Goal: Information Seeking & Learning: Learn about a topic

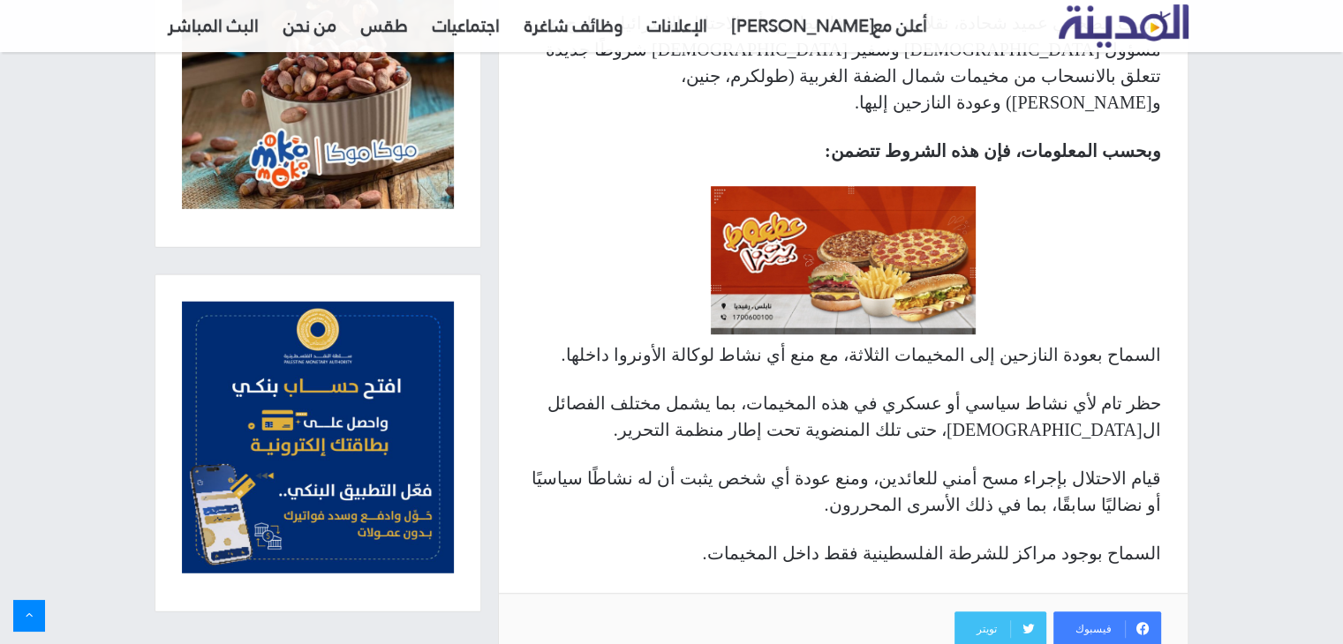
scroll to position [795, 0]
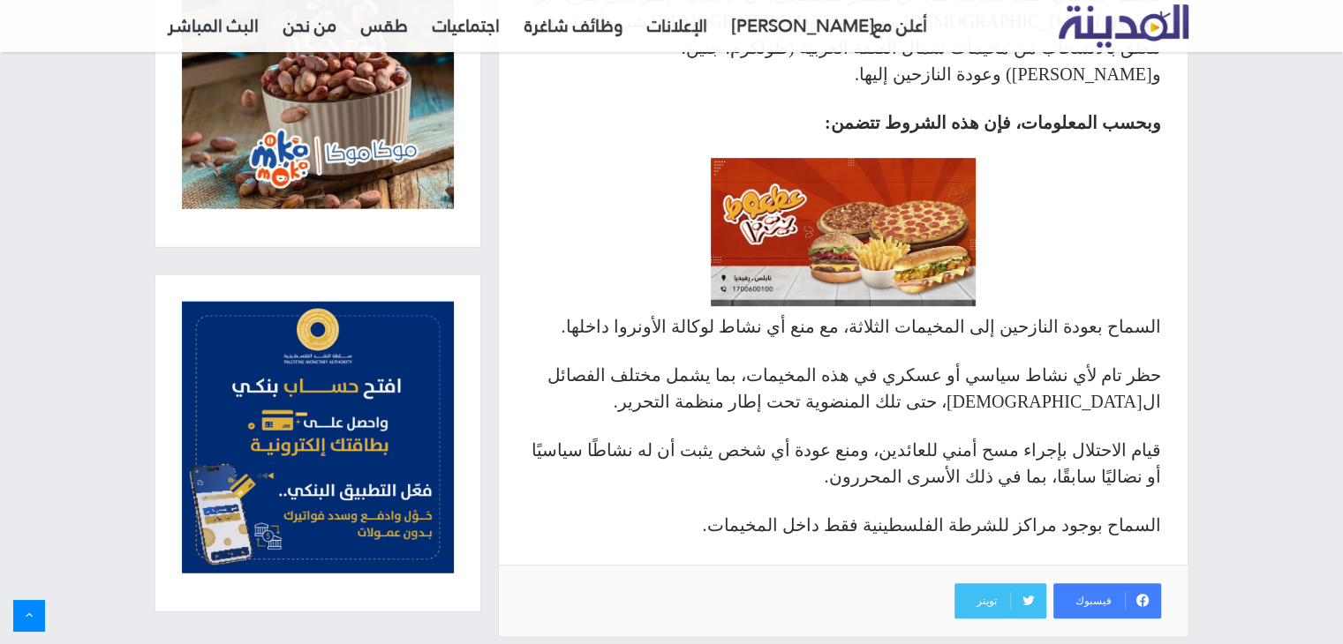
click at [967, 313] on p "السماح بعودة النازحين إلى المخيمات الثلاثة، مع منع أي نشاط لوكالة الأونروا داخل…" at bounding box center [843, 326] width 636 height 26
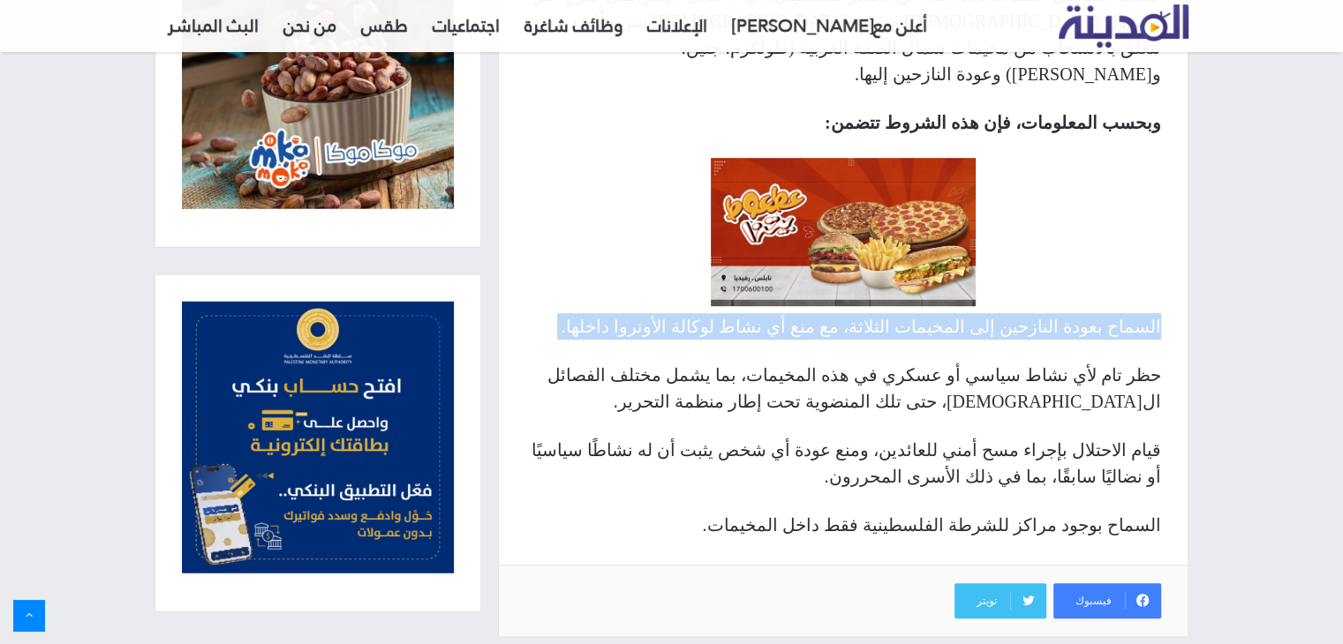
click at [967, 313] on p "السماح بعودة النازحين إلى المخيمات الثلاثة، مع منع أي نشاط لوكالة الأونروا داخل…" at bounding box center [843, 326] width 636 height 26
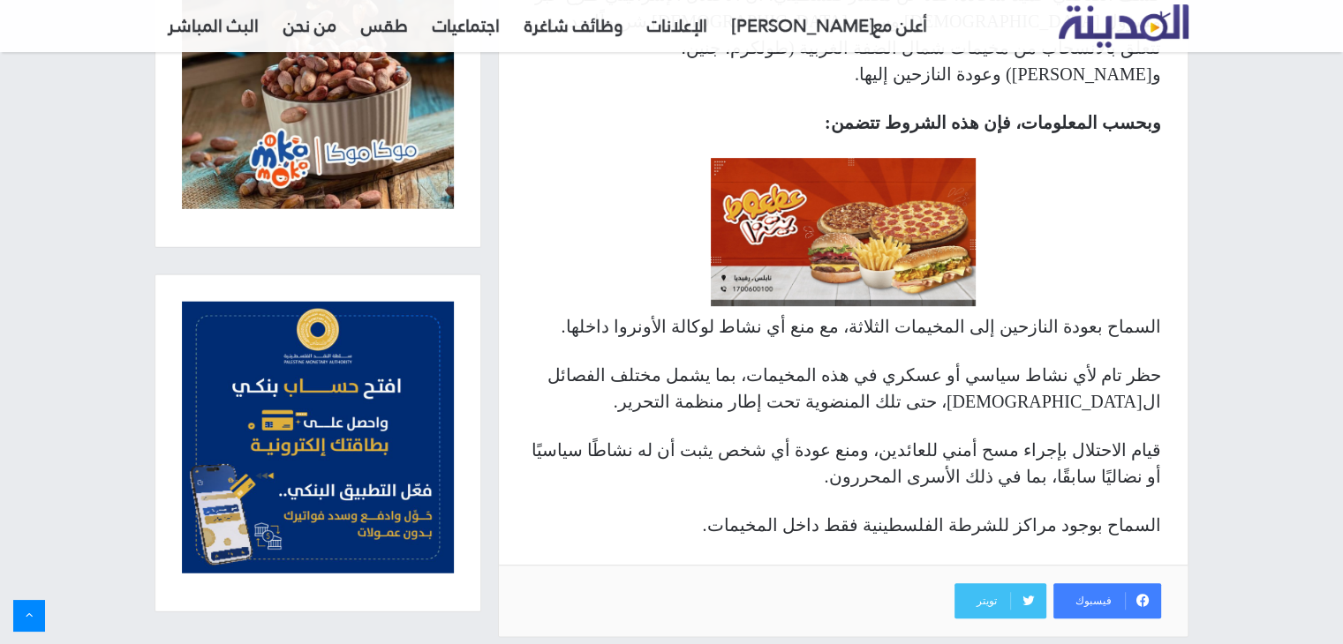
click at [967, 313] on p "السماح بعودة النازحين إلى المخيمات الثلاثة، مع منع أي نشاط لوكالة الأونروا داخل…" at bounding box center [843, 326] width 636 height 26
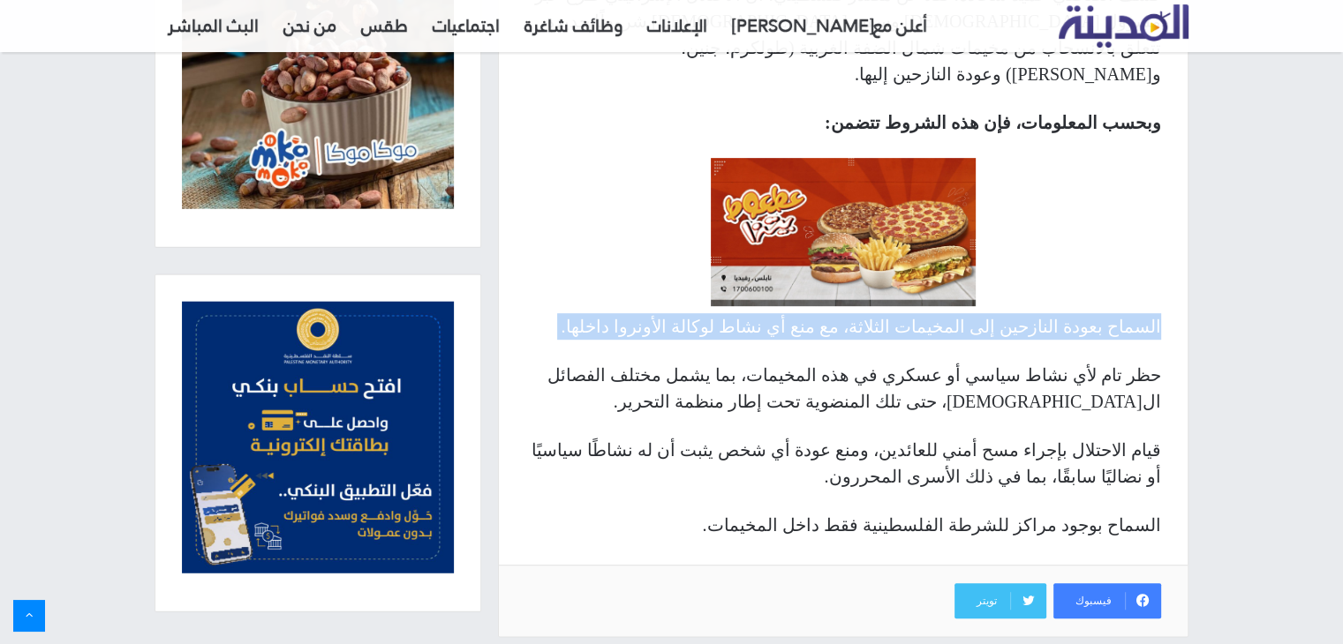
click at [967, 313] on p "السماح بعودة النازحين إلى المخيمات الثلاثة، مع منع أي نشاط لوكالة الأونروا داخل…" at bounding box center [843, 326] width 636 height 26
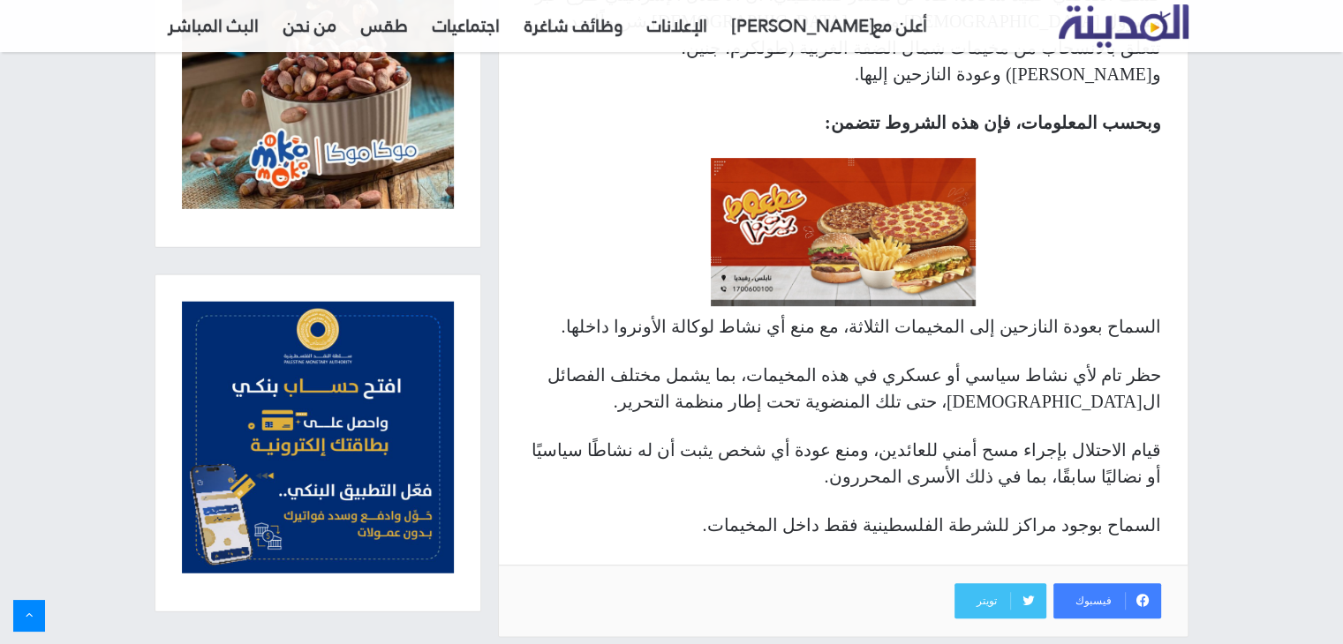
click at [975, 362] on p "حظر تام لأي نشاط سياسي أو عسكري في هذه المخيمات، بما يشمل مختلف الفصائل ال[DEMO…" at bounding box center [843, 388] width 636 height 53
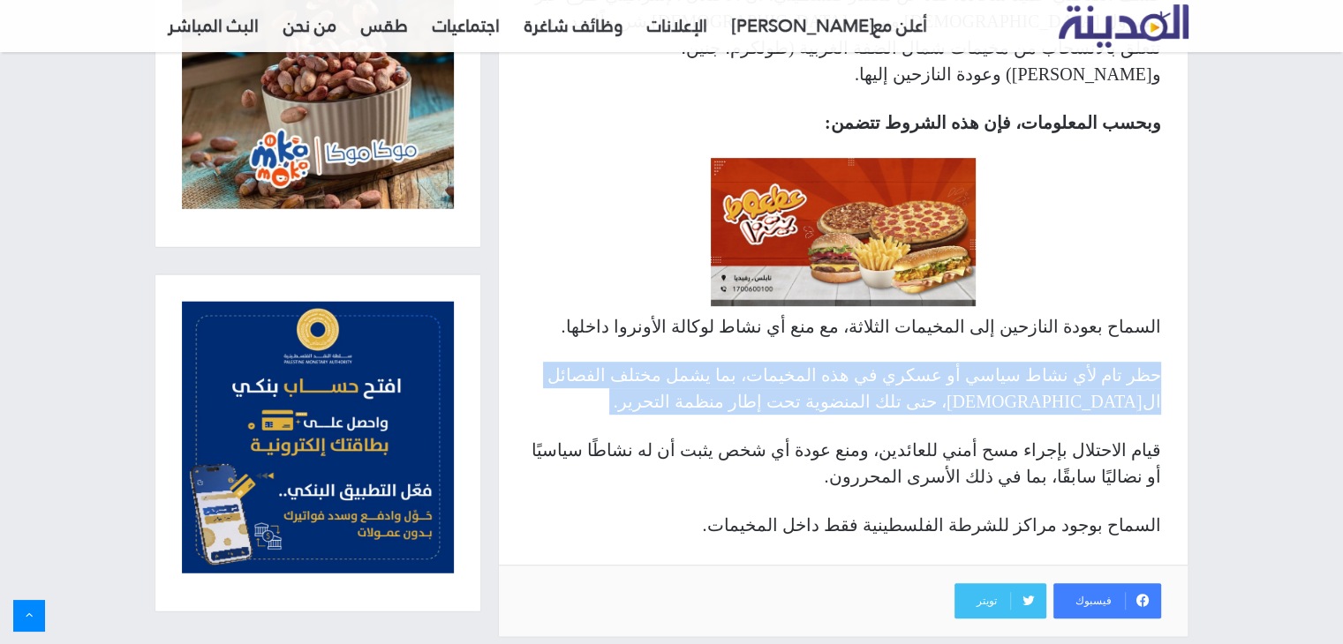
click at [975, 362] on p "حظر تام لأي نشاط سياسي أو عسكري في هذه المخيمات، بما يشمل مختلف الفصائل ال[DEMO…" at bounding box center [843, 388] width 636 height 53
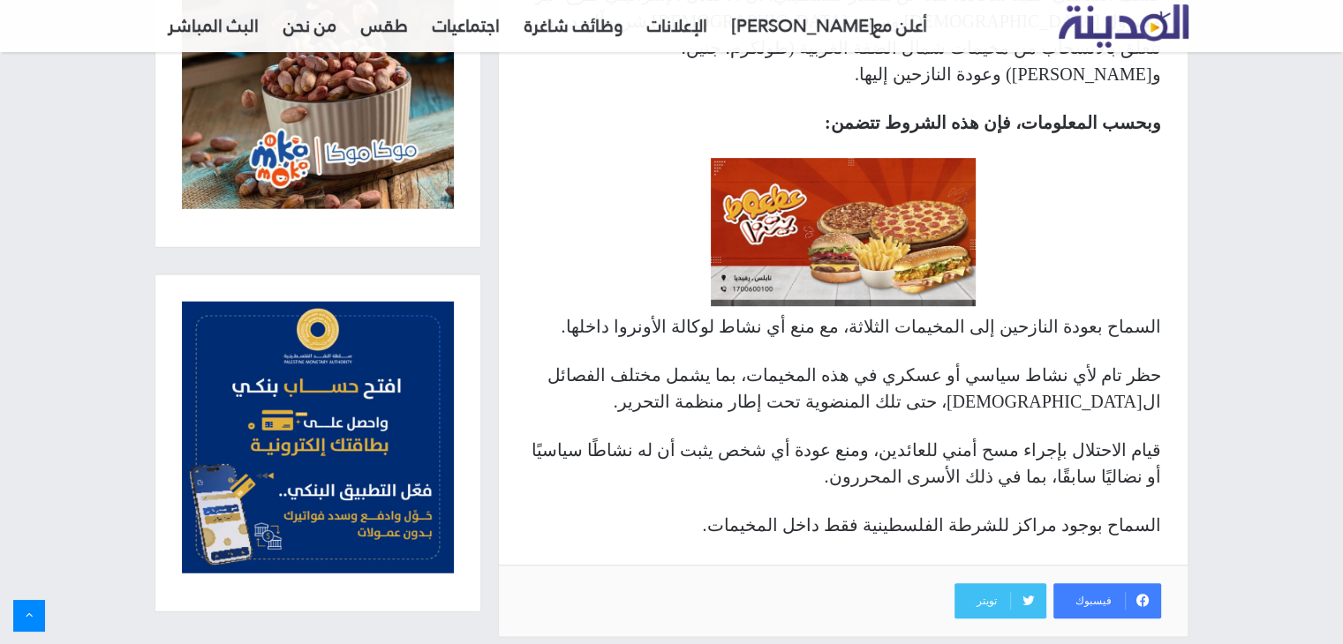
click at [975, 362] on p "حظر تام لأي نشاط سياسي أو عسكري في هذه المخيمات، بما يشمل مختلف الفصائل ال[DEMO…" at bounding box center [843, 388] width 636 height 53
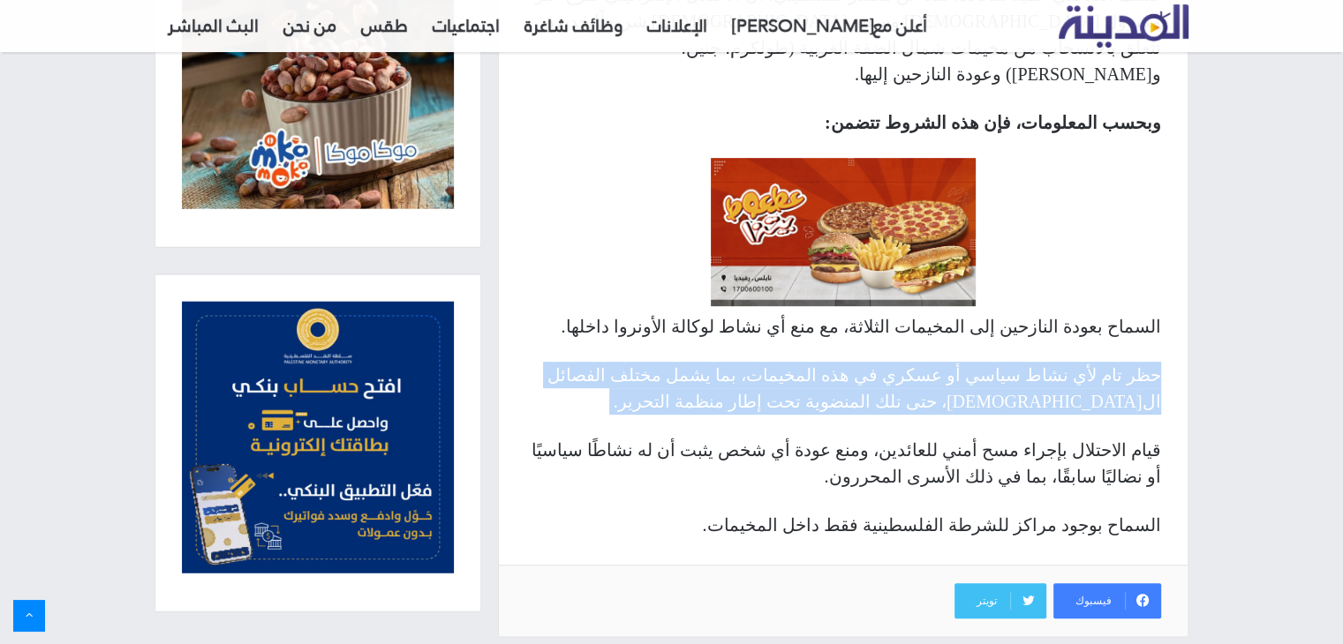
click at [975, 362] on p "حظر تام لأي نشاط سياسي أو عسكري في هذه المخيمات، بما يشمل مختلف الفصائل ال[DEMO…" at bounding box center [843, 388] width 636 height 53
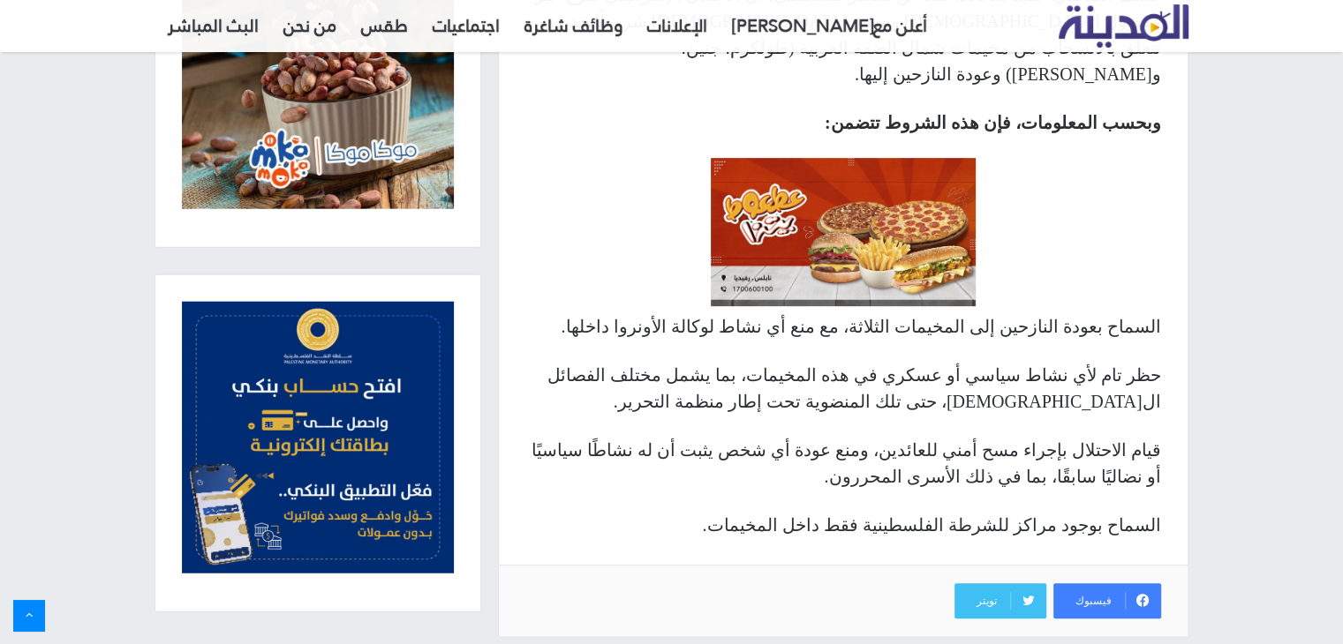
click at [999, 437] on p "قيام الاحتلال بإجراء مسح أمني للعائدين، ومنع عودة أي شخص يثبت أن له نشاطًا سياس…" at bounding box center [843, 463] width 636 height 53
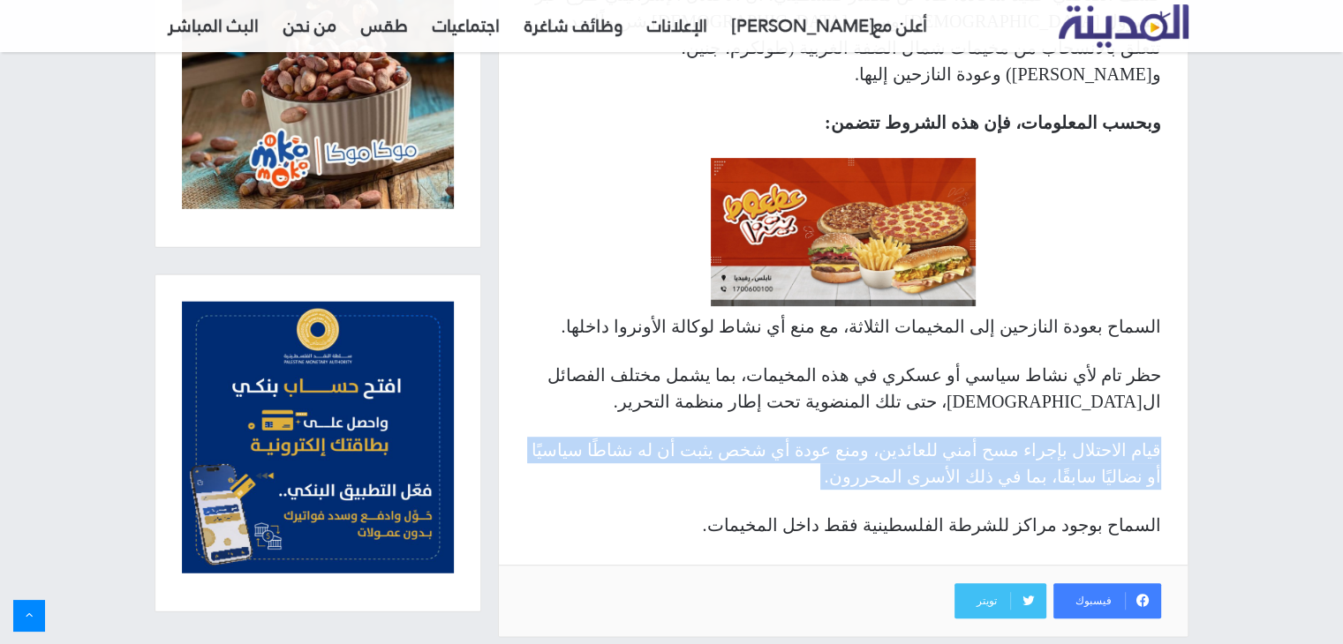
click at [999, 437] on p "قيام الاحتلال بإجراء مسح أمني للعائدين، ومنع عودة أي شخص يثبت أن له نشاطًا سياس…" at bounding box center [843, 463] width 636 height 53
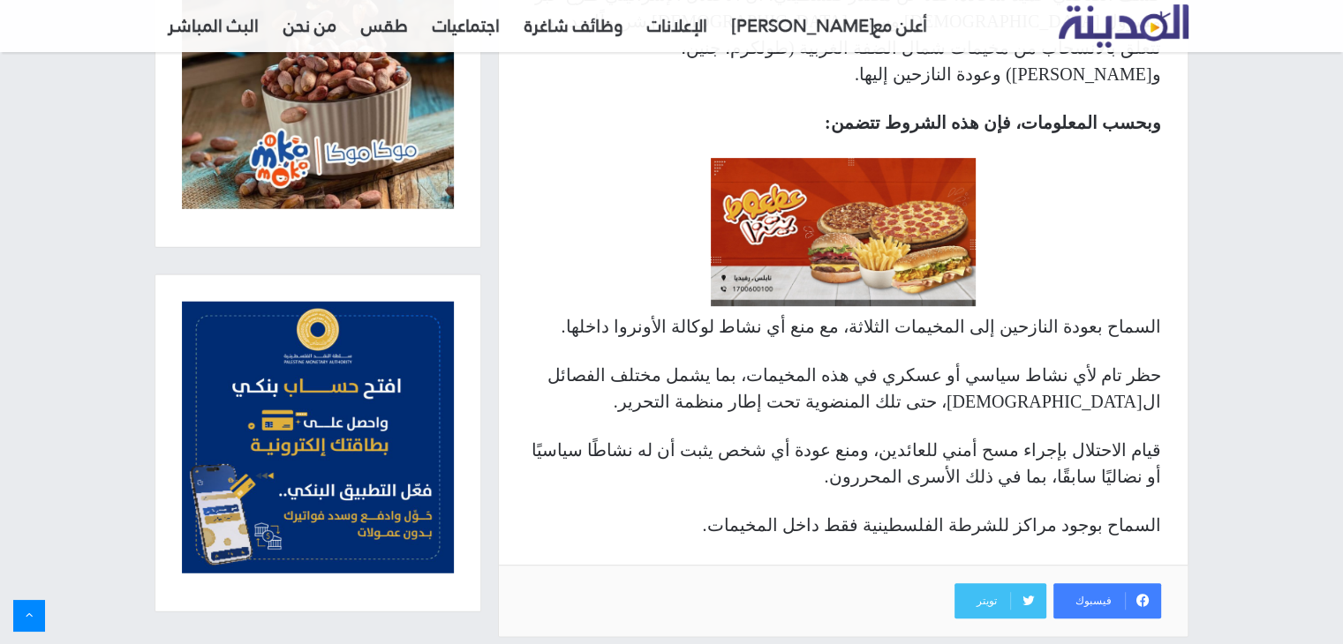
click at [999, 437] on p "قيام الاحتلال بإجراء مسح أمني للعائدين، ومنع عودة أي شخص يثبت أن له نشاطًا سياس…" at bounding box center [843, 463] width 636 height 53
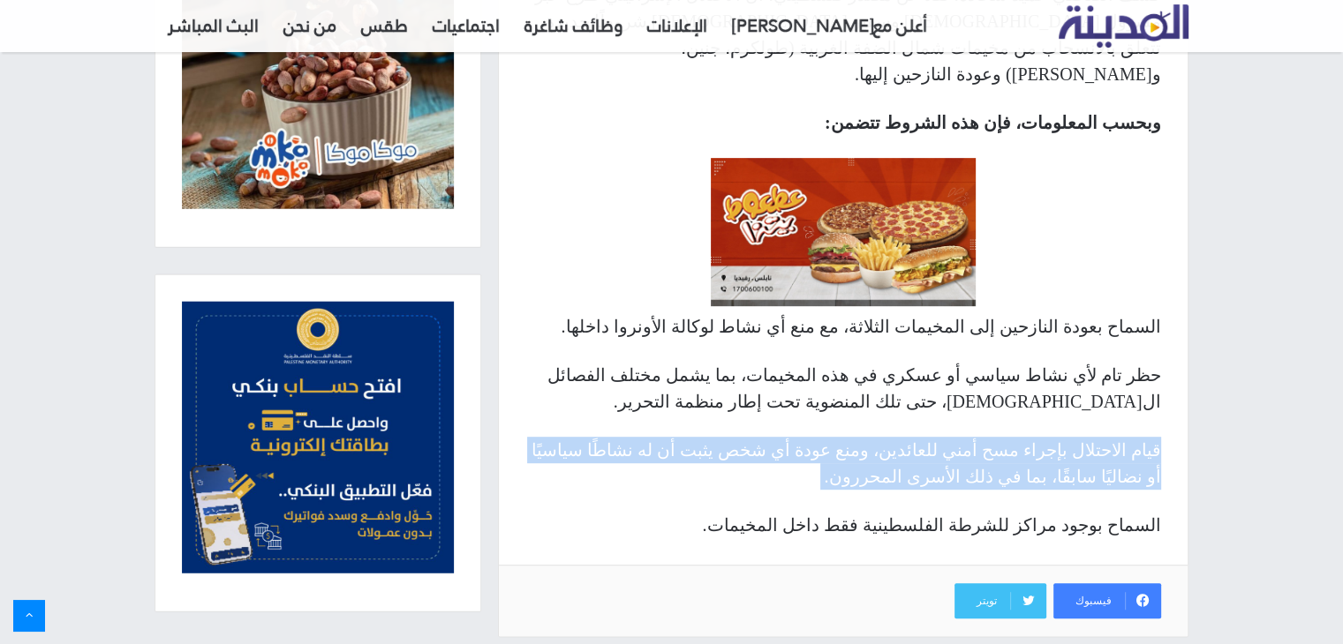
click at [999, 437] on p "قيام الاحتلال بإجراء مسح أمني للعائدين، ومنع عودة أي شخص يثبت أن له نشاطًا سياس…" at bounding box center [843, 463] width 636 height 53
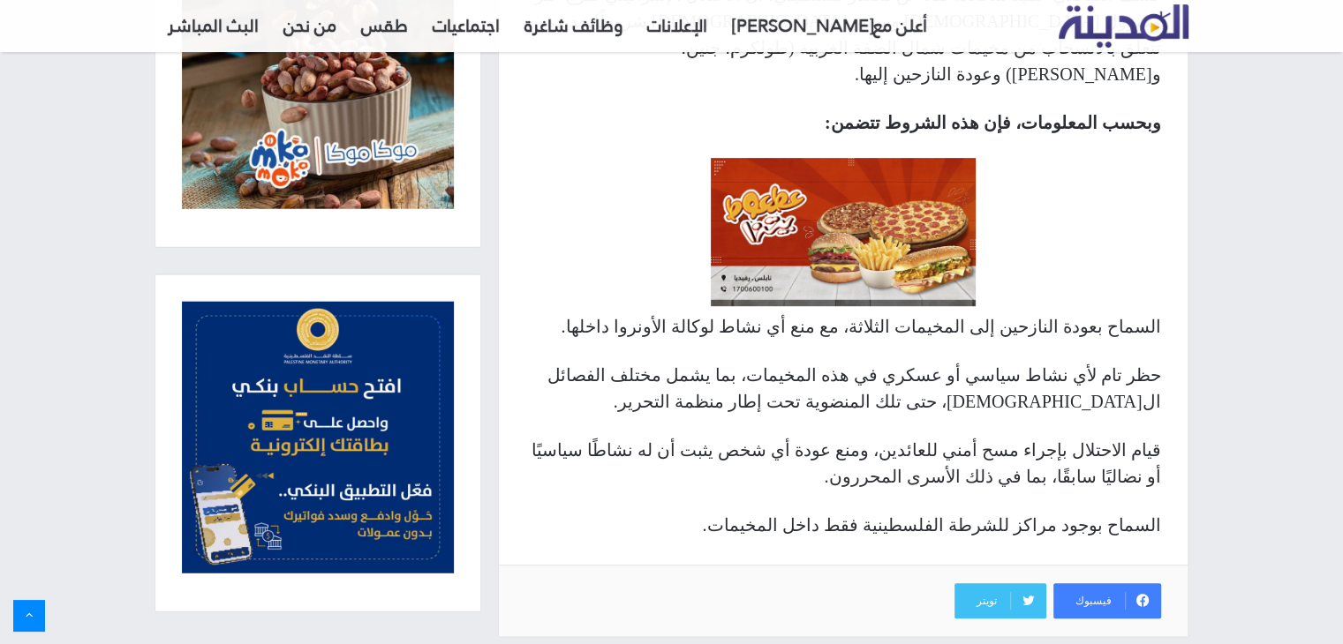
click at [999, 437] on p "قيام الاحتلال بإجراء مسح أمني للعائدين، ومنع عودة أي شخص يثبت أن له نشاطًا سياس…" at bounding box center [843, 463] width 636 height 53
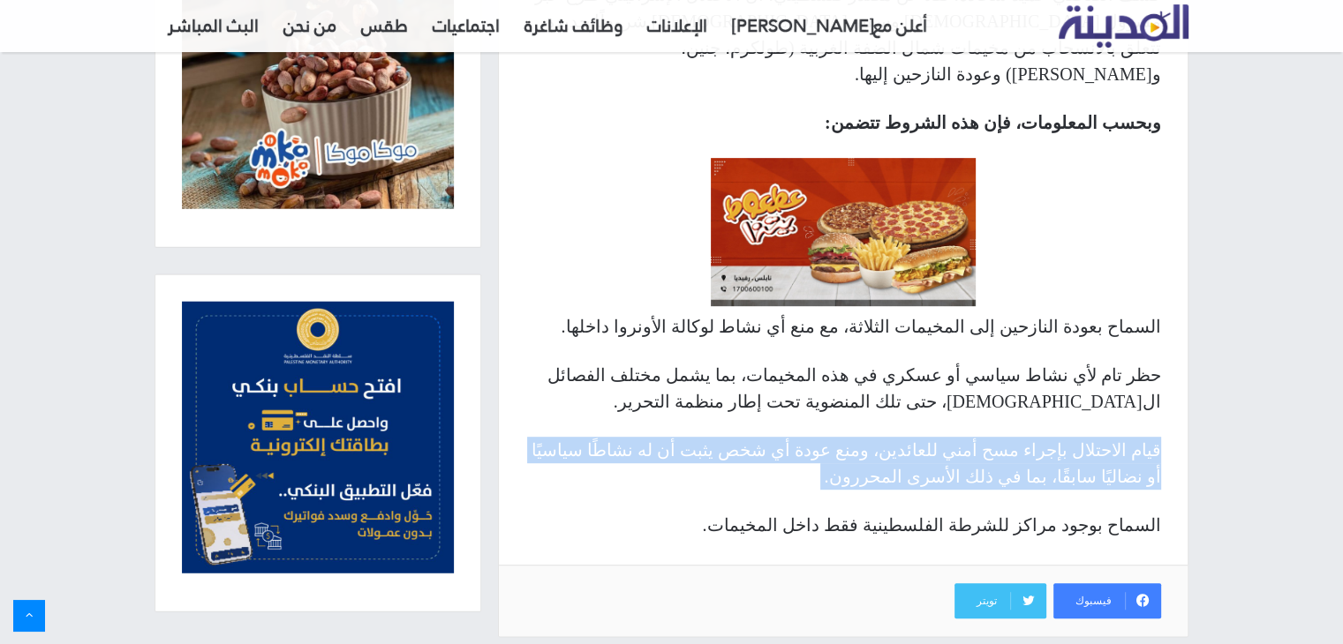
click at [999, 437] on p "قيام الاحتلال بإجراء مسح أمني للعائدين، ومنع عودة أي شخص يثبت أن له نشاطًا سياس…" at bounding box center [843, 463] width 636 height 53
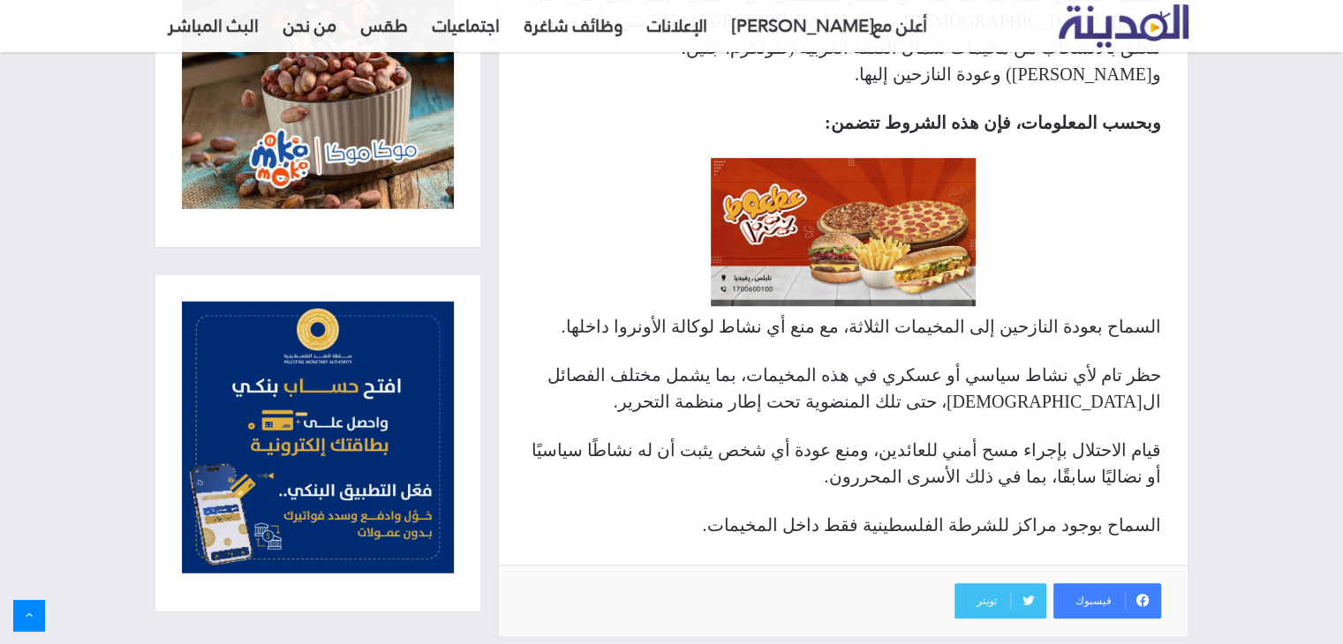
click at [999, 377] on p "حظر تام لأي نشاط سياسي أو عسكري في هذه المخيمات، بما يشمل مختلف الفصائل ال[DEMO…" at bounding box center [843, 388] width 636 height 53
click at [993, 512] on p "السماح بوجود مراكز للشرطة الفلسطينية فقط داخل المخيمات." at bounding box center [843, 525] width 636 height 26
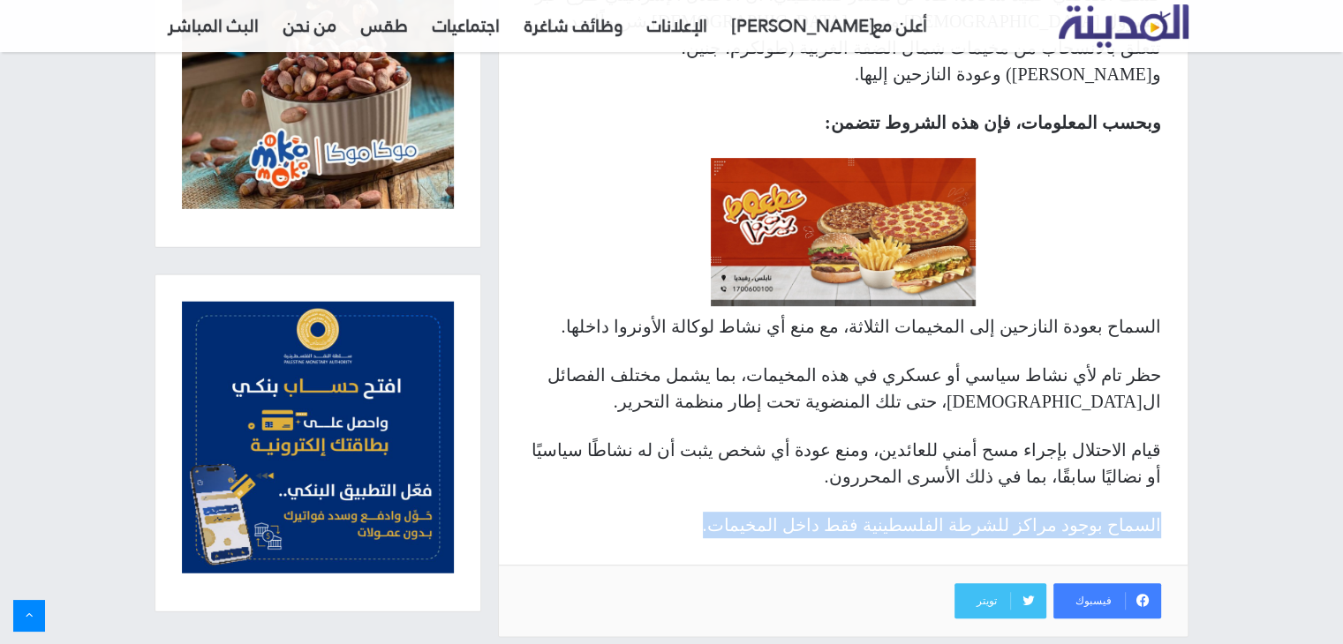
click at [993, 512] on p "السماح بوجود مراكز للشرطة الفلسطينية فقط داخل المخيمات." at bounding box center [843, 525] width 636 height 26
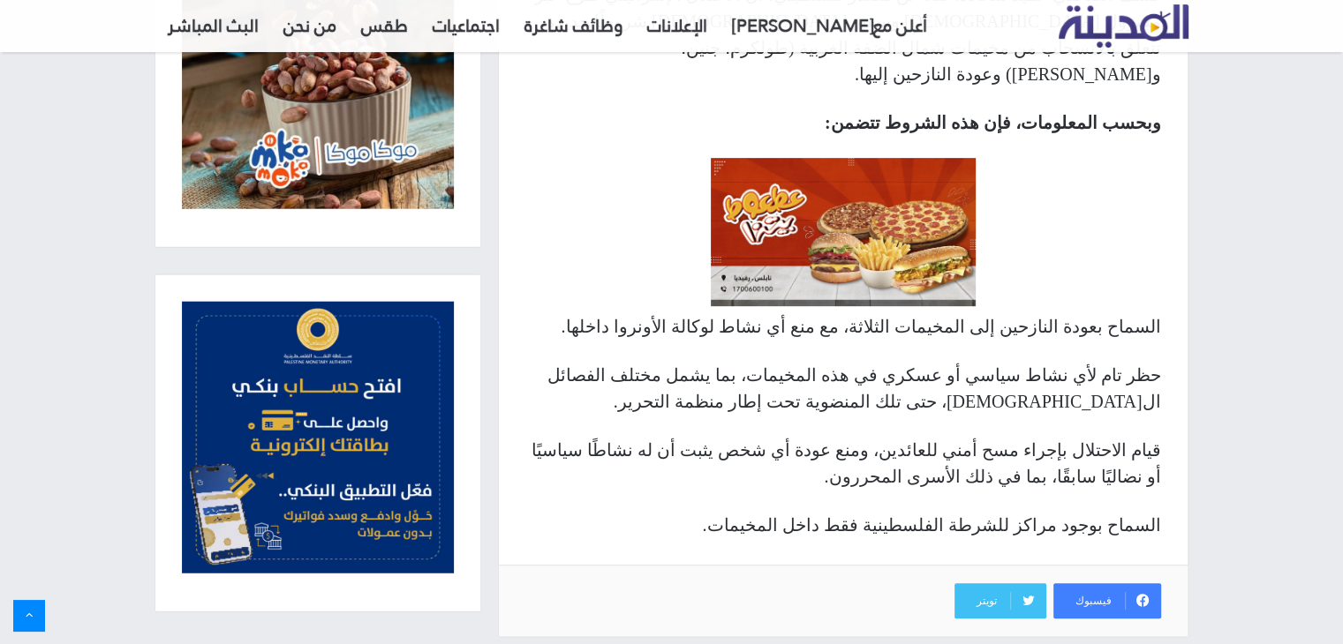
click at [922, 437] on p "قيام الاحتلال بإجراء مسح أمني للعائدين، ومنع عودة أي شخص يثبت أن له نشاطًا سياس…" at bounding box center [843, 463] width 636 height 53
